Goal: Information Seeking & Learning: Check status

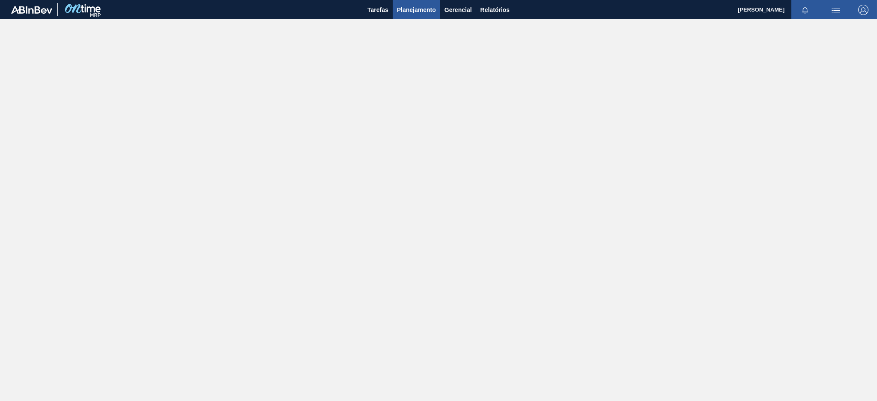
click at [415, 9] on span "Planejamento" at bounding box center [416, 10] width 39 height 10
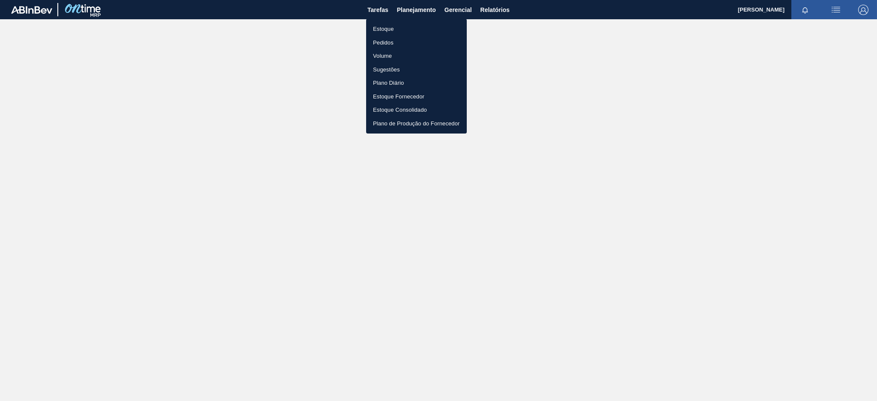
click at [416, 30] on li "Estoque" at bounding box center [416, 29] width 101 height 14
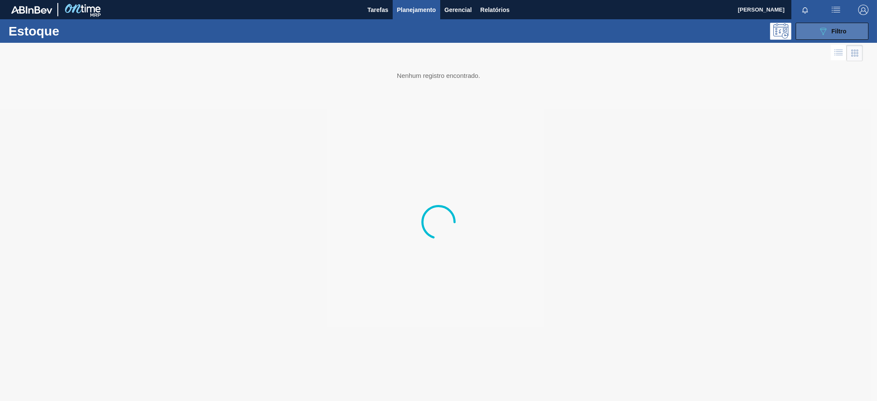
click at [812, 33] on button "089F7B8B-B2A5-4AFE-B5C0-19BA573D28AC Filtro" at bounding box center [831, 31] width 73 height 17
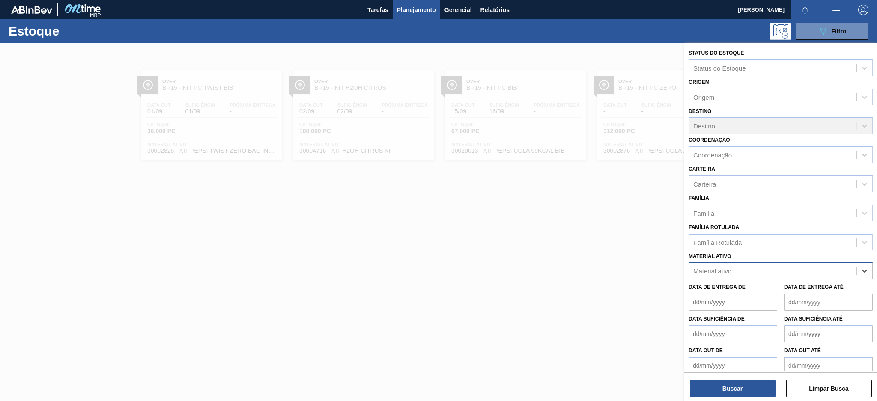
paste ativo "30003102"
type ativo "30003102"
click at [779, 291] on div "30003102 - CORANTE CARAMELO PARA BLACK;25KG" at bounding box center [780, 292] width 184 height 16
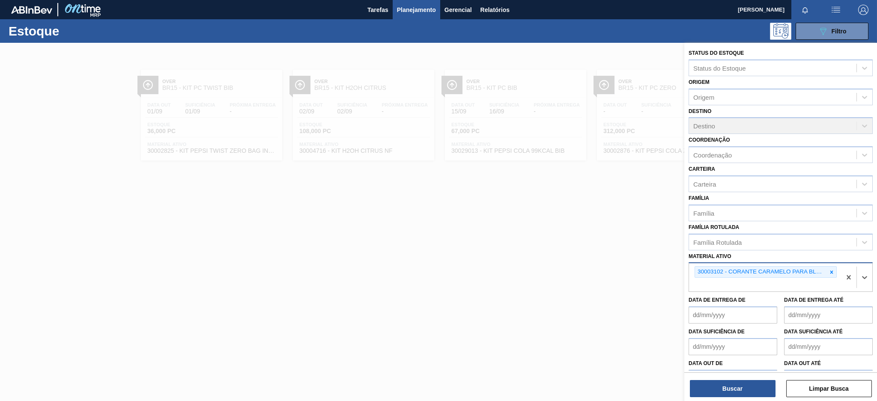
paste ativo "30003579"
type ativo "30003579"
click at [729, 300] on div "30003579 - CITRATO DE SODIO" at bounding box center [780, 305] width 184 height 16
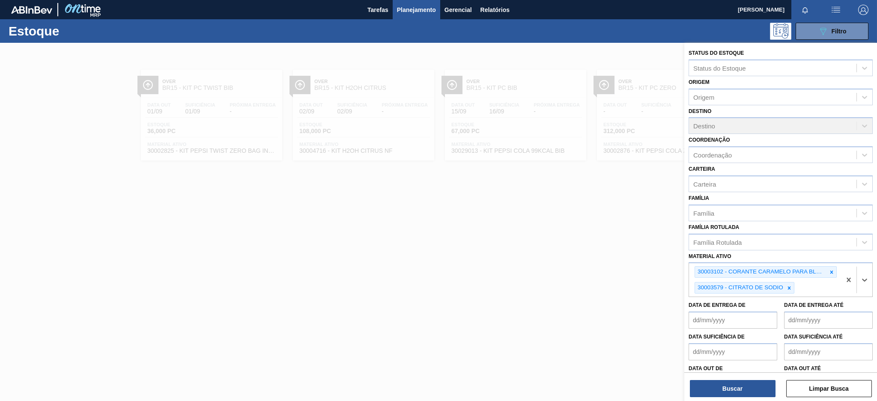
paste ativo "30009649"
type ativo "30009649"
click at [779, 310] on div "30009649 - ACIDO CÍTRICO ANIDRO" at bounding box center [780, 310] width 184 height 16
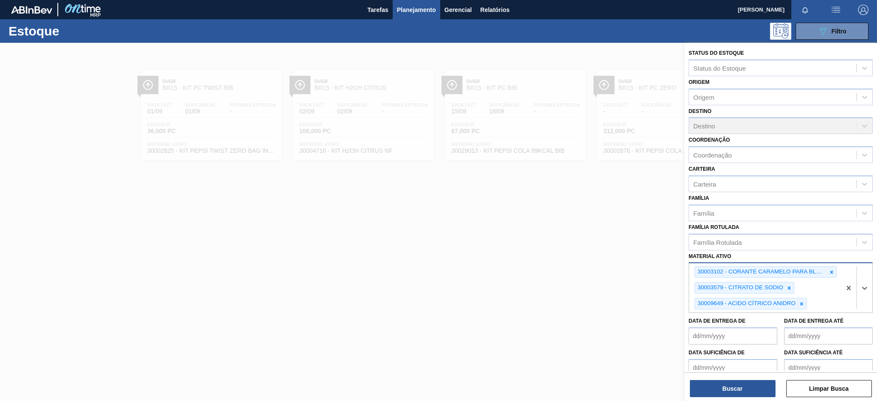
paste ativo "30009650"
type ativo "30009650"
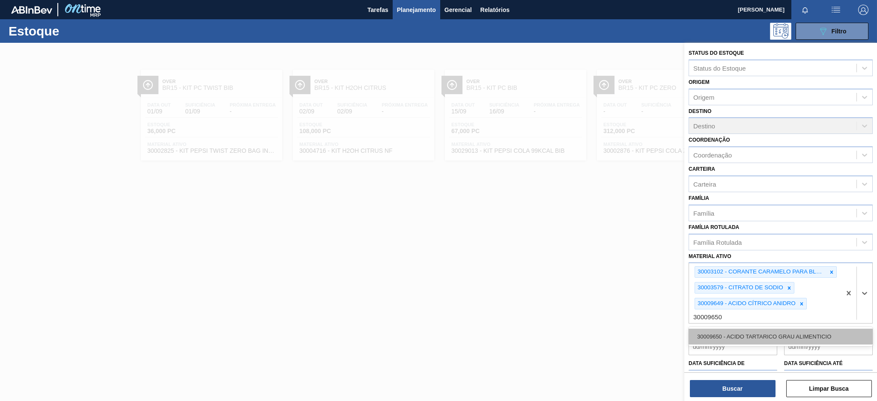
click at [771, 334] on div "30009650 - ACIDO TARTARICO GRAU ALIMENTICIO" at bounding box center [780, 337] width 184 height 16
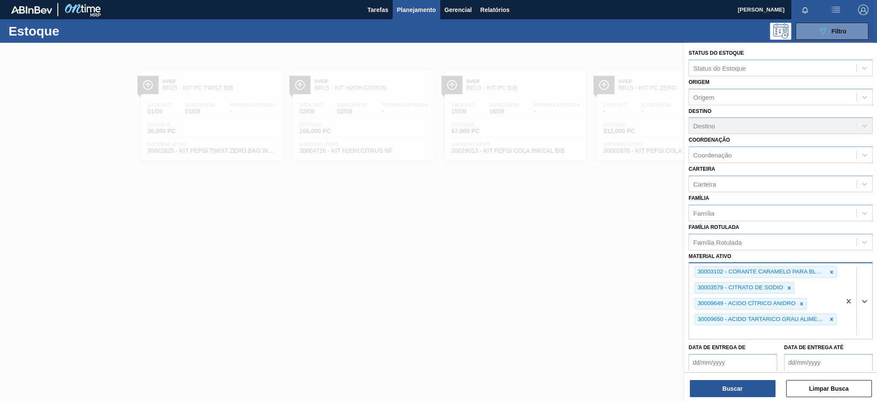
paste ativo "30009658"
type ativo "30009658"
click at [748, 351] on div "30009658 - ACIDO MALICO;P/ALIMENTOS;99-100,5PCT" at bounding box center [780, 353] width 184 height 16
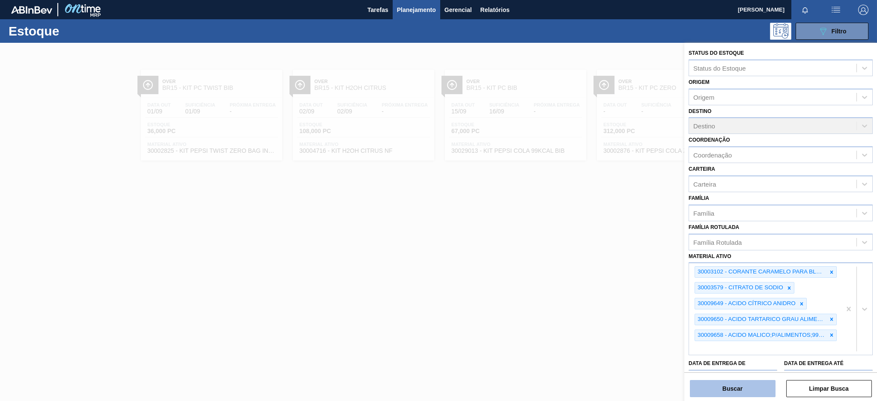
click at [743, 388] on button "Buscar" at bounding box center [733, 388] width 86 height 17
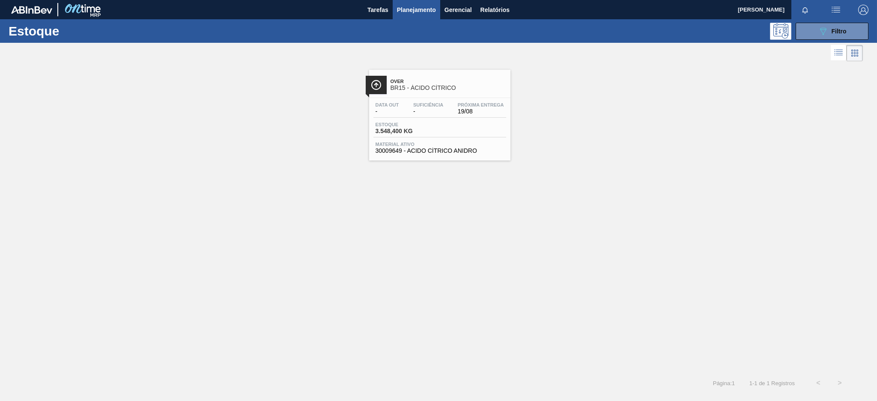
click at [449, 99] on div "Data out - Suficiência - Próxima Entrega 19/08 Estoque 3.548,400 KG Material at…" at bounding box center [439, 127] width 141 height 58
